Goal: Task Accomplishment & Management: Use online tool/utility

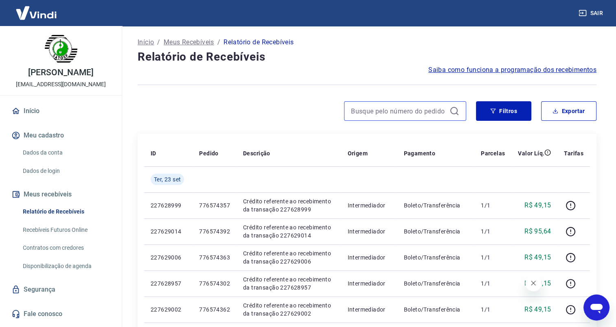
click at [386, 114] on input at bounding box center [398, 111] width 95 height 12
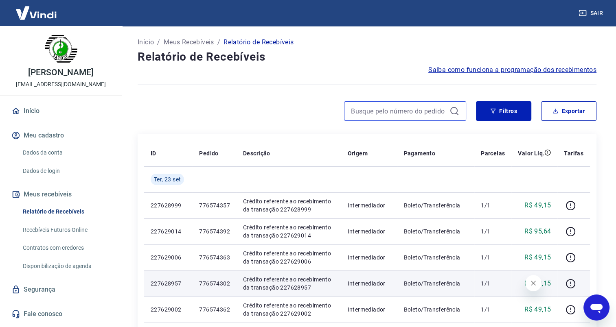
paste input "776574294"
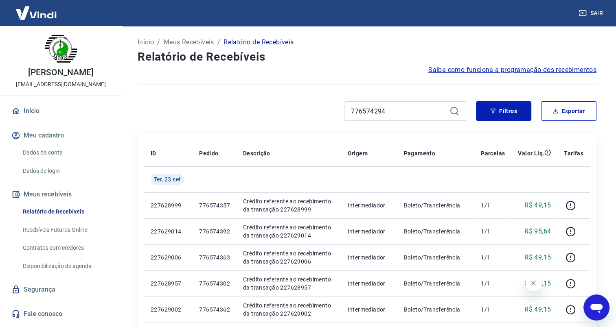
click at [532, 283] on icon "Fechar mensagem da empresa" at bounding box center [533, 283] width 7 height 7
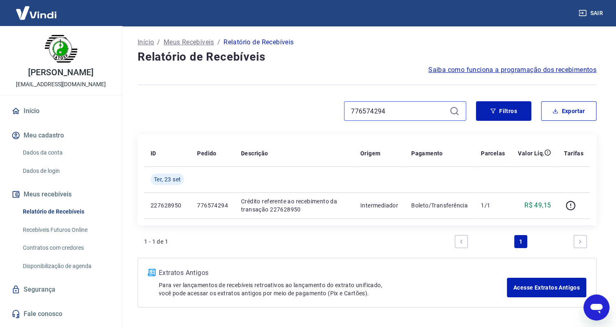
drag, startPoint x: 399, startPoint y: 110, endPoint x: 327, endPoint y: 109, distance: 71.6
click at [328, 109] on div "776574294" at bounding box center [302, 111] width 328 height 20
click at [412, 110] on input "776574296" at bounding box center [398, 111] width 95 height 12
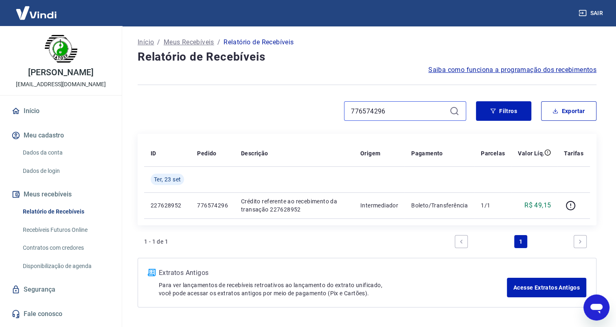
paste input "300"
drag, startPoint x: 379, startPoint y: 110, endPoint x: 333, endPoint y: 109, distance: 46.4
click at [333, 109] on div "776574300" at bounding box center [302, 111] width 328 height 20
paste input "2"
drag, startPoint x: 378, startPoint y: 111, endPoint x: 332, endPoint y: 113, distance: 46.4
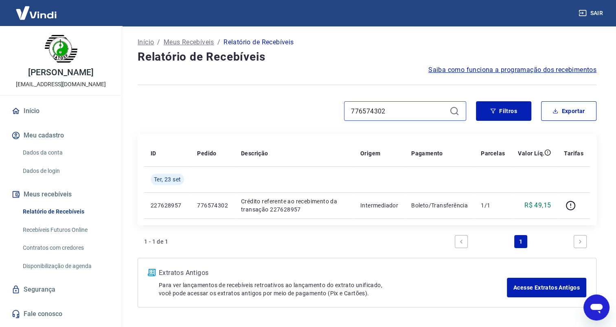
click at [332, 112] on div "776574302" at bounding box center [302, 111] width 328 height 20
paste input "6"
click at [366, 106] on input "776574306" at bounding box center [398, 111] width 95 height 12
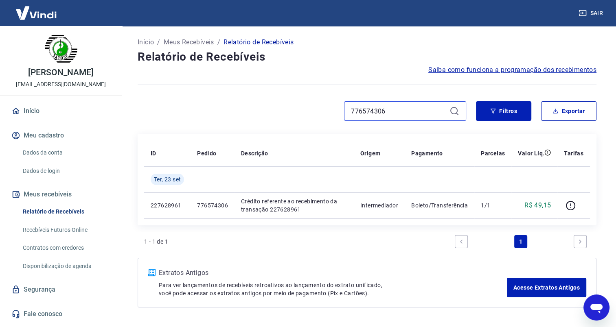
paste input "13"
drag, startPoint x: 392, startPoint y: 109, endPoint x: 322, endPoint y: 107, distance: 70.0
click at [323, 106] on div "776574313" at bounding box center [302, 111] width 328 height 20
paste input "26"
click at [387, 112] on input "776574326" at bounding box center [398, 111] width 95 height 12
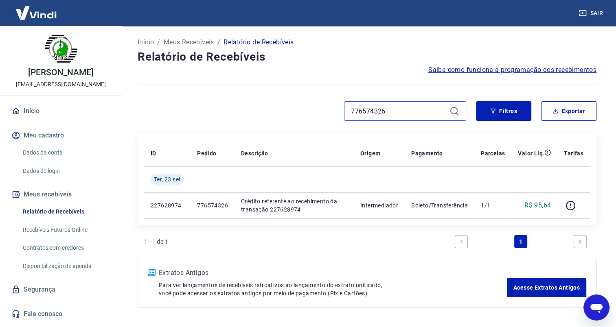
click at [387, 112] on input "776574326" at bounding box center [398, 111] width 95 height 12
paste input "32"
drag, startPoint x: 386, startPoint y: 109, endPoint x: 322, endPoint y: 111, distance: 63.9
click at [322, 111] on div "776574332" at bounding box center [302, 111] width 328 height 20
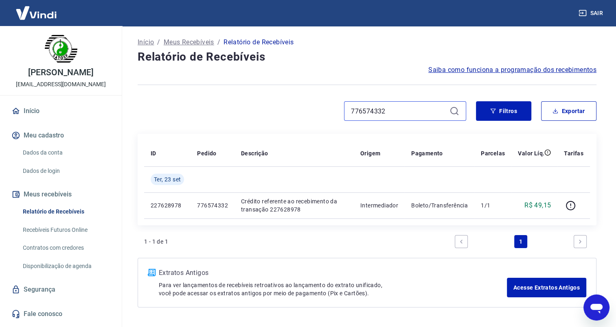
paste input "40"
drag, startPoint x: 395, startPoint y: 107, endPoint x: 323, endPoint y: 109, distance: 72.1
click at [324, 110] on div "776574340" at bounding box center [302, 111] width 328 height 20
paste input "56"
drag, startPoint x: 390, startPoint y: 110, endPoint x: 326, endPoint y: 111, distance: 64.3
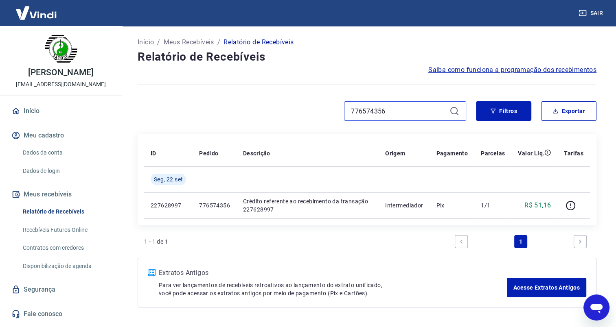
click at [326, 111] on div "776574356" at bounding box center [302, 111] width 328 height 20
paste input "7"
drag, startPoint x: 381, startPoint y: 109, endPoint x: 309, endPoint y: 109, distance: 71.6
click at [310, 109] on div "776574357" at bounding box center [302, 111] width 328 height 20
paste input "62"
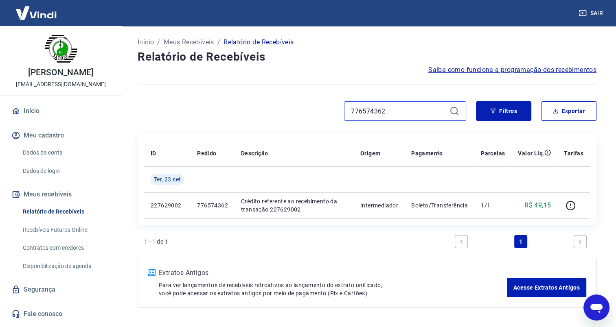
drag, startPoint x: 397, startPoint y: 107, endPoint x: 327, endPoint y: 107, distance: 70.0
click at [327, 107] on div "776574362" at bounding box center [302, 111] width 328 height 20
paste input "6"
drag, startPoint x: 386, startPoint y: 109, endPoint x: 324, endPoint y: 109, distance: 61.9
click at [324, 109] on div "776574366" at bounding box center [302, 111] width 328 height 20
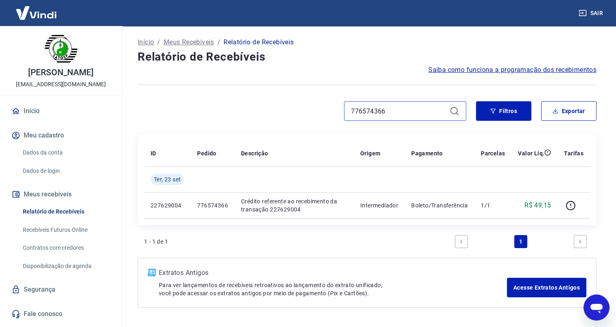
paste input "3"
drag, startPoint x: 397, startPoint y: 110, endPoint x: 314, endPoint y: 114, distance: 83.1
click at [314, 114] on div "776574363" at bounding box center [302, 111] width 328 height 20
paste input "87"
click at [383, 116] on input "776574387" at bounding box center [398, 111] width 95 height 12
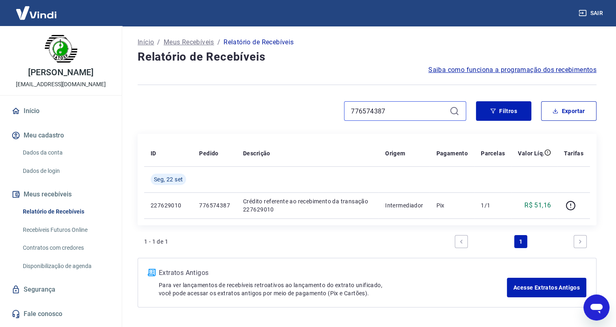
click at [383, 116] on input "776574387" at bounding box center [398, 111] width 95 height 12
paste input "92"
type input "776574392"
drag, startPoint x: 397, startPoint y: 109, endPoint x: 317, endPoint y: 109, distance: 79.8
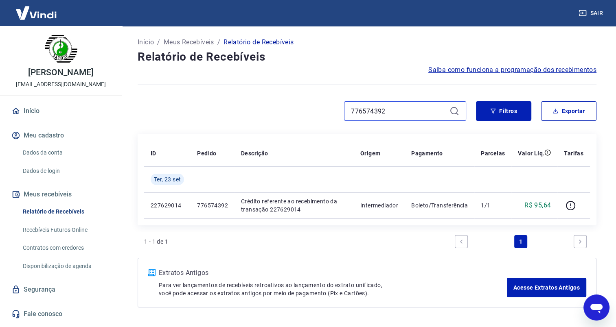
click at [318, 109] on div "776574392" at bounding box center [302, 111] width 328 height 20
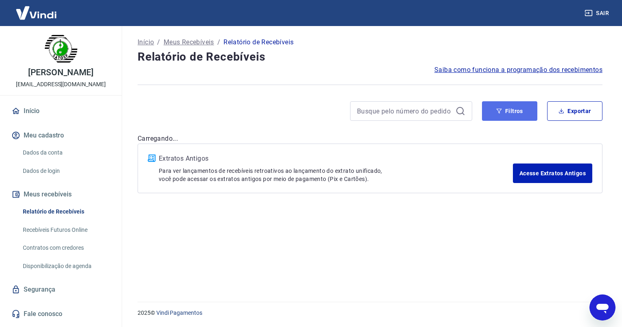
drag, startPoint x: 497, startPoint y: 109, endPoint x: 485, endPoint y: 116, distance: 13.1
click at [497, 109] on icon "button" at bounding box center [499, 111] width 6 height 6
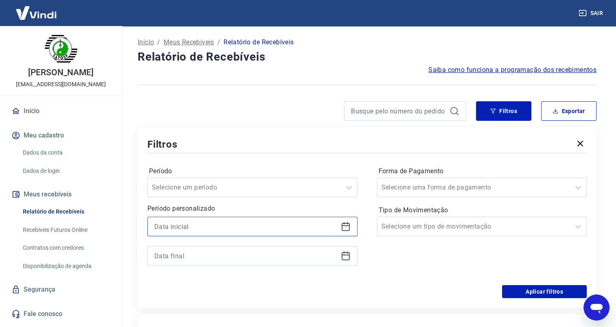
click at [194, 229] on input at bounding box center [245, 227] width 183 height 12
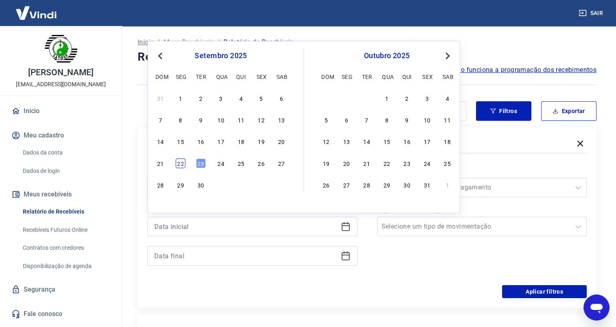
click at [176, 165] on div "22" at bounding box center [181, 163] width 10 height 10
type input "[DATE]"
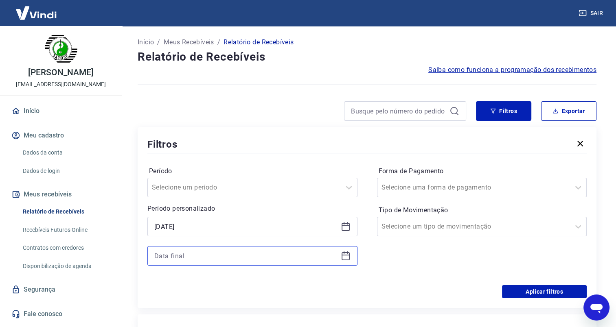
click at [165, 254] on input at bounding box center [245, 256] width 183 height 12
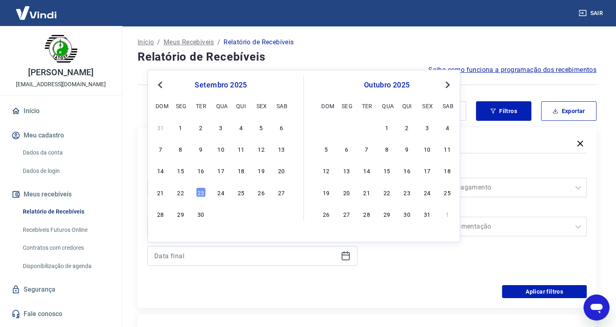
drag, startPoint x: 179, startPoint y: 194, endPoint x: 456, endPoint y: 289, distance: 292.8
click at [180, 194] on div "22" at bounding box center [181, 192] width 10 height 10
type input "[DATE]"
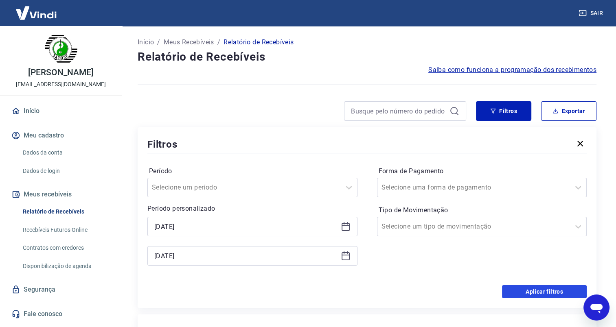
click at [523, 293] on button "Aplicar filtros" at bounding box center [544, 291] width 85 height 13
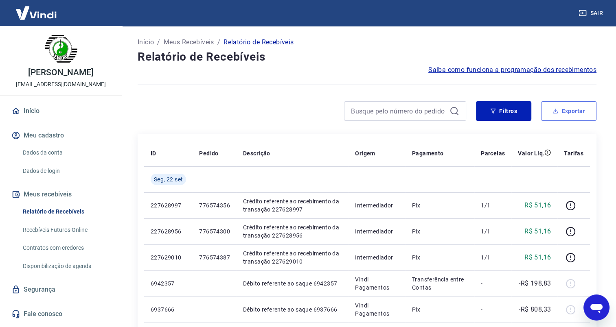
click at [554, 109] on icon "button" at bounding box center [555, 111] width 6 height 6
type input "[DATE]"
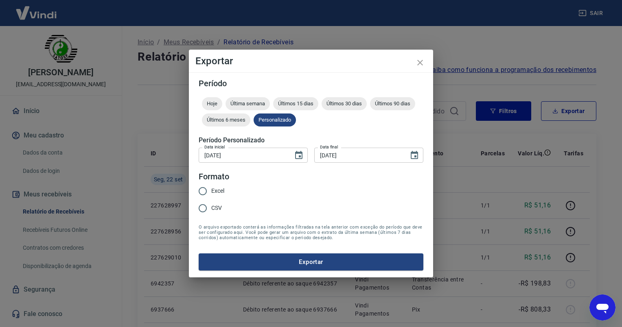
click at [202, 192] on input "Excel" at bounding box center [202, 191] width 17 height 17
radio input "true"
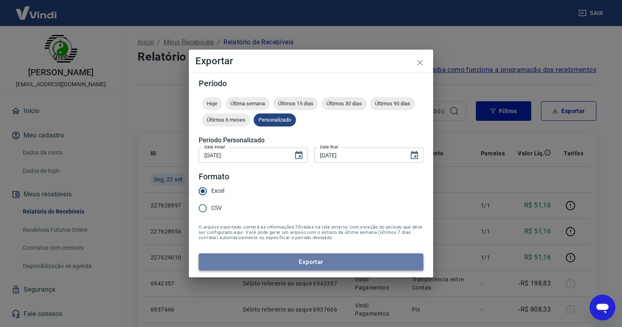
click at [300, 265] on button "Exportar" at bounding box center [311, 262] width 225 height 17
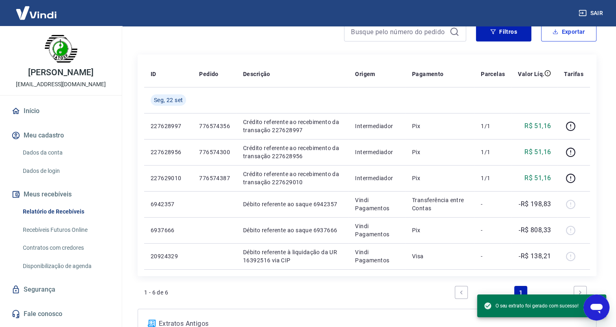
scroll to position [155, 0]
